Goal: Information Seeking & Learning: Learn about a topic

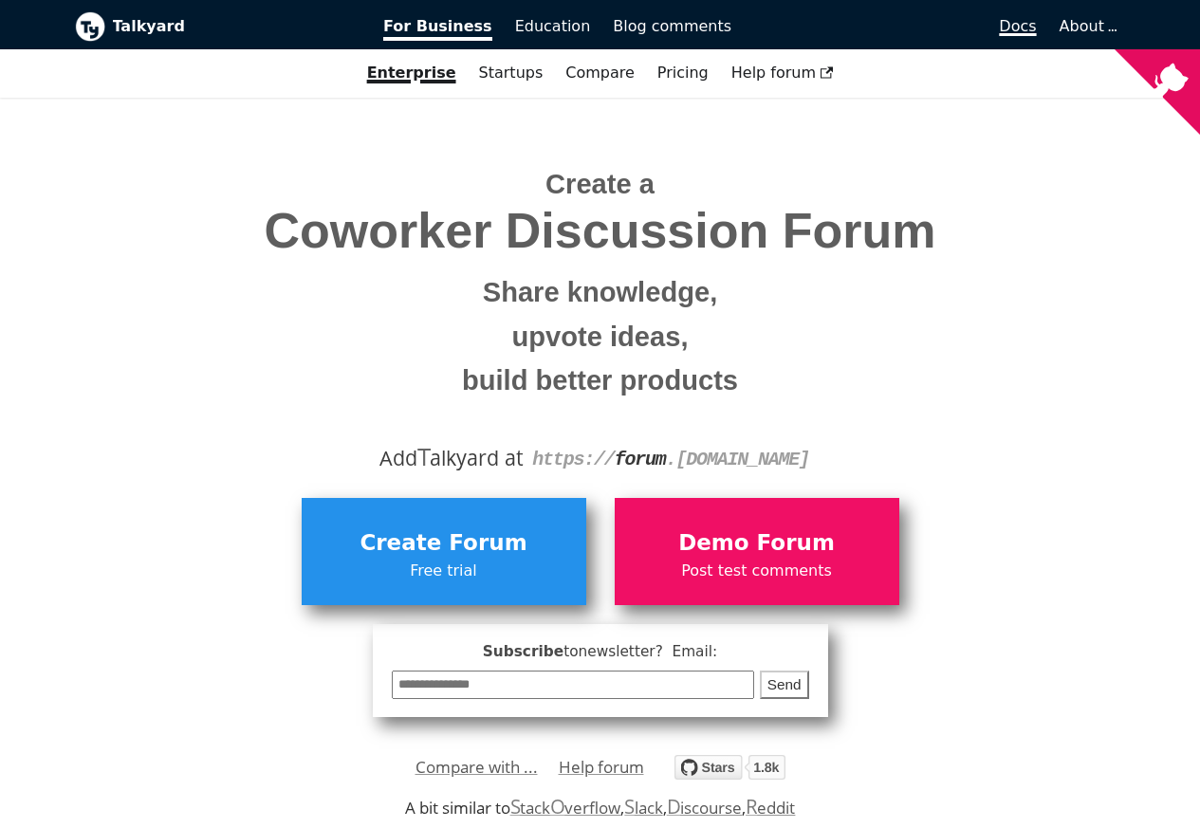
click at [1023, 28] on span "Docs" at bounding box center [1017, 26] width 37 height 18
